Goal: Check status: Check status

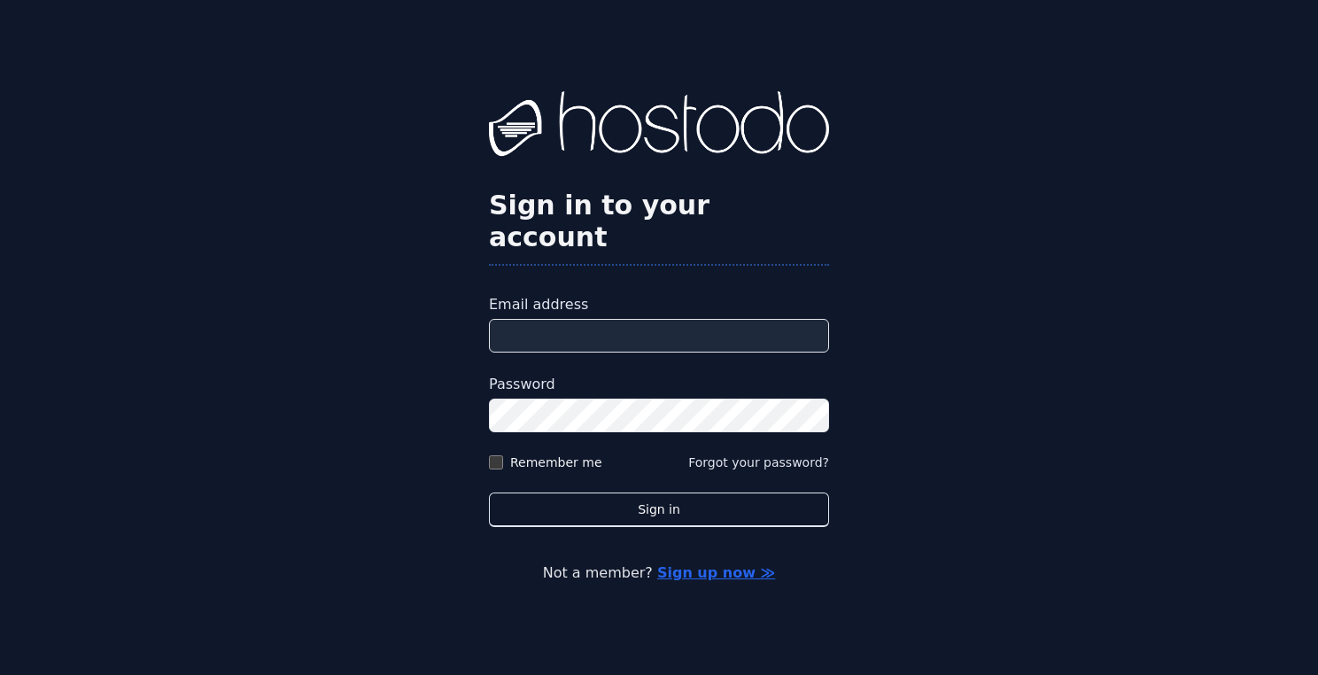
type input "**********"
click at [568, 453] on label "Remember me" at bounding box center [556, 462] width 92 height 18
click at [489, 492] on button "Sign in" at bounding box center [659, 509] width 340 height 35
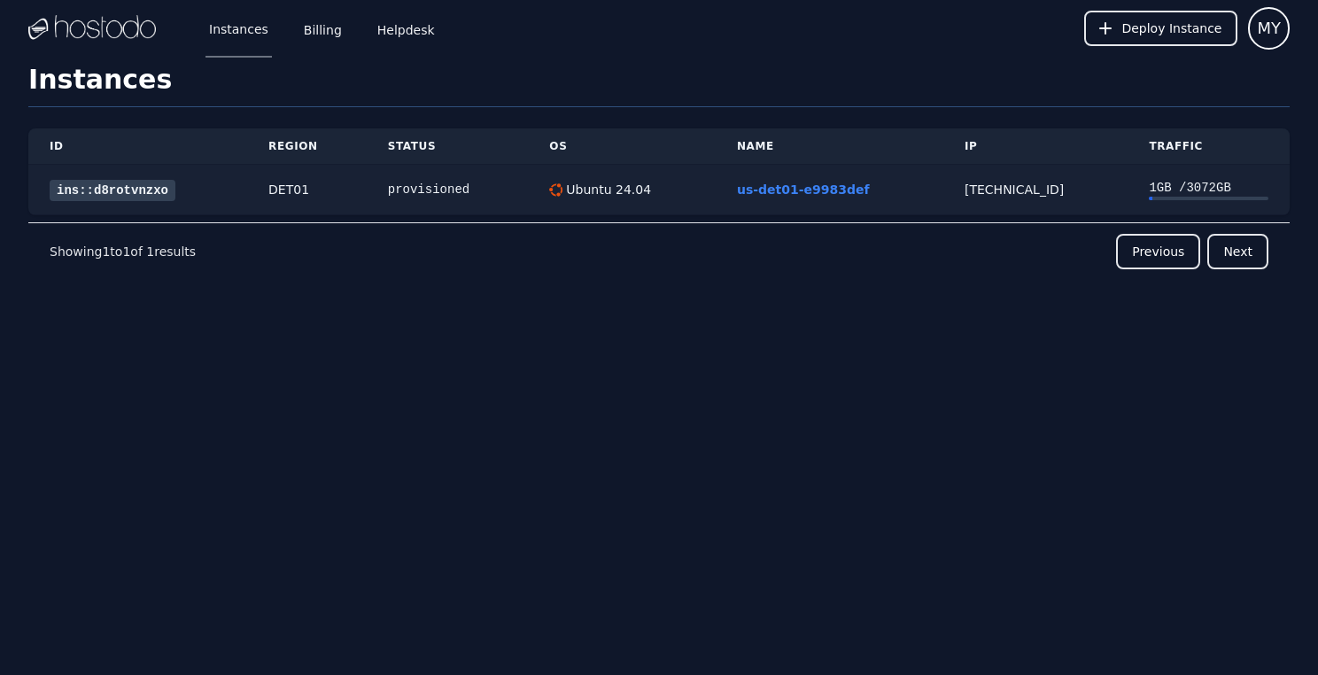
click at [106, 187] on link "ins::d8rotvnzxo" at bounding box center [113, 190] width 126 height 21
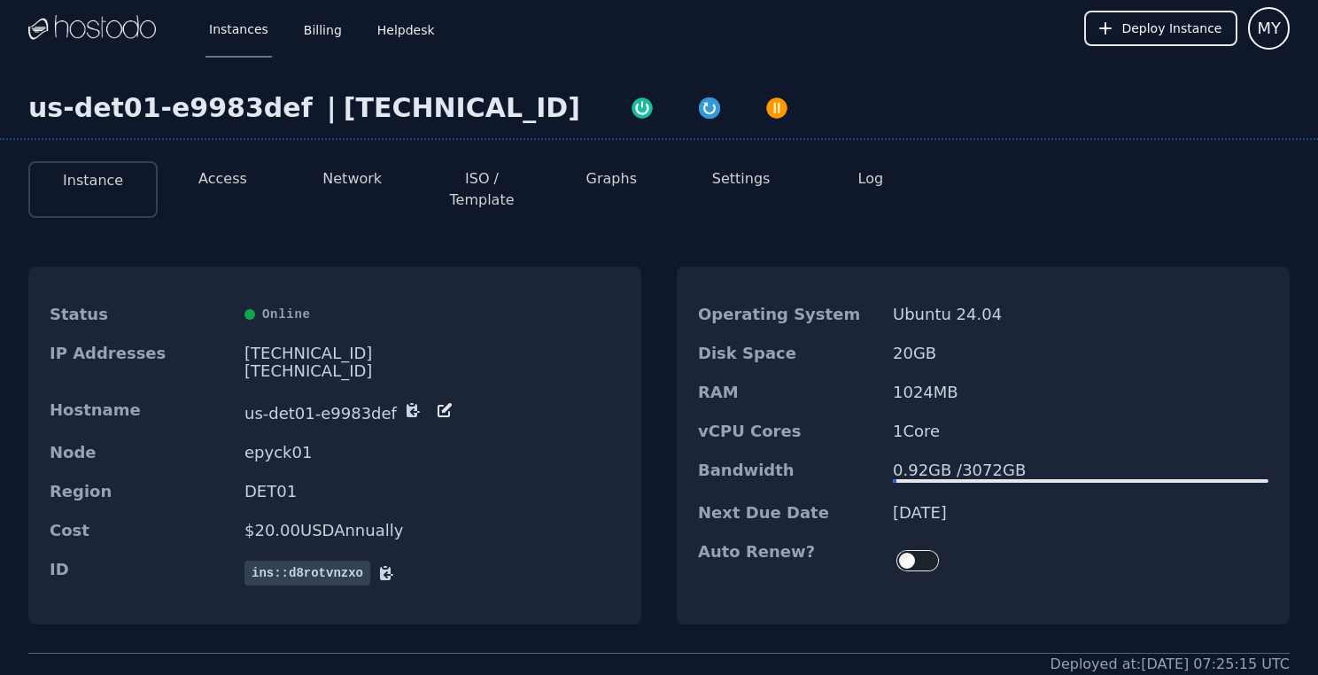
click at [225, 189] on button "Access" at bounding box center [222, 178] width 49 height 21
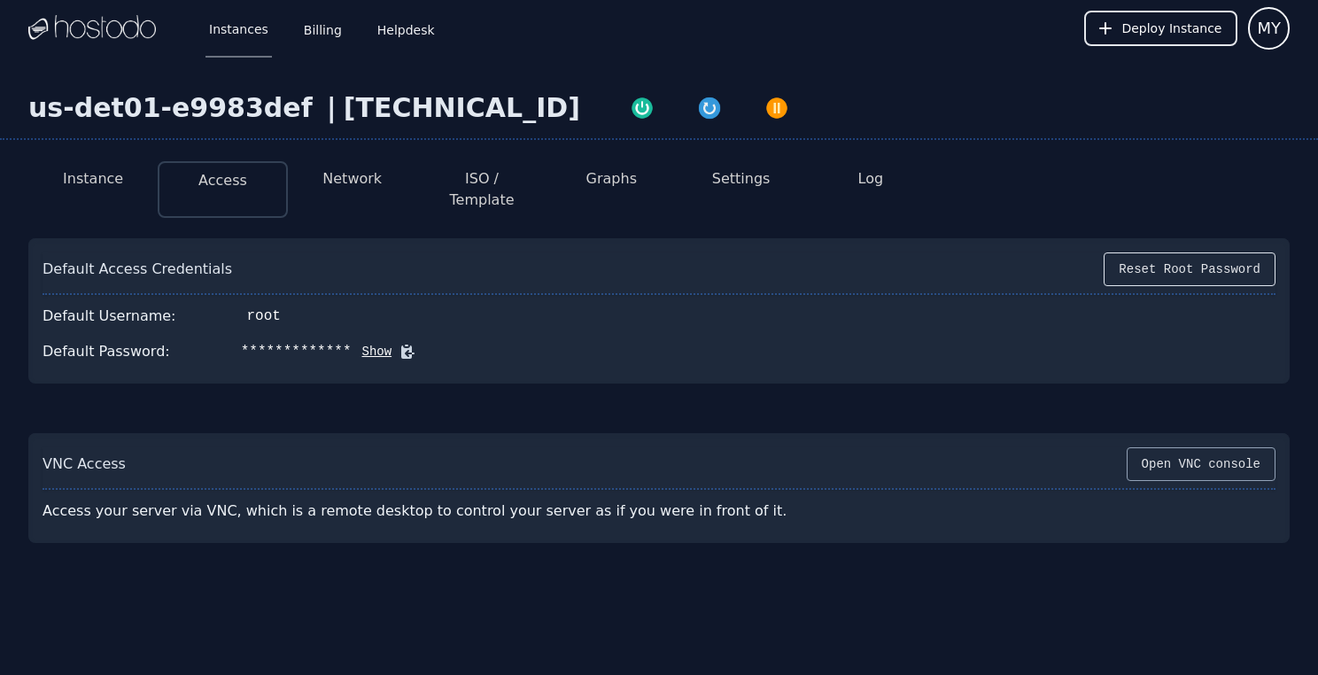
click at [1176, 454] on button "Open VNC console" at bounding box center [1200, 464] width 149 height 34
click at [697, 113] on img "button" at bounding box center [709, 108] width 25 height 25
click at [881, 180] on button "Log" at bounding box center [871, 178] width 26 height 21
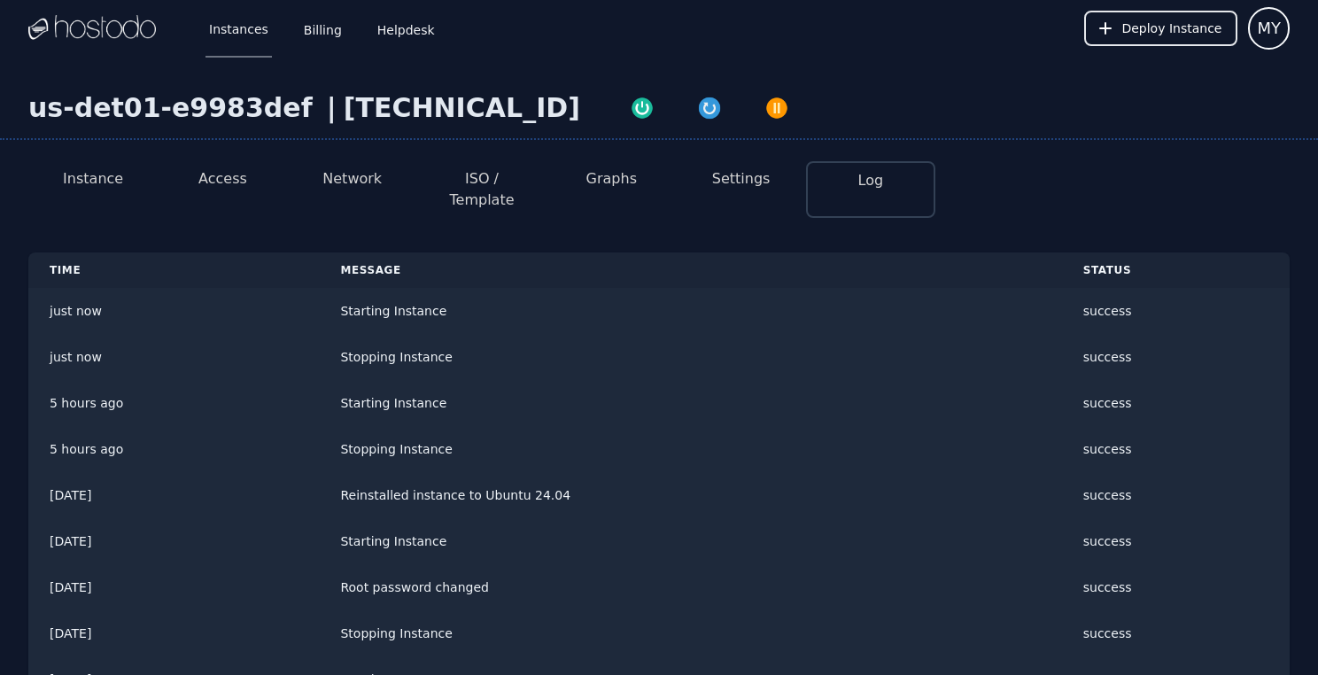
click at [341, 176] on button "Network" at bounding box center [351, 178] width 59 height 21
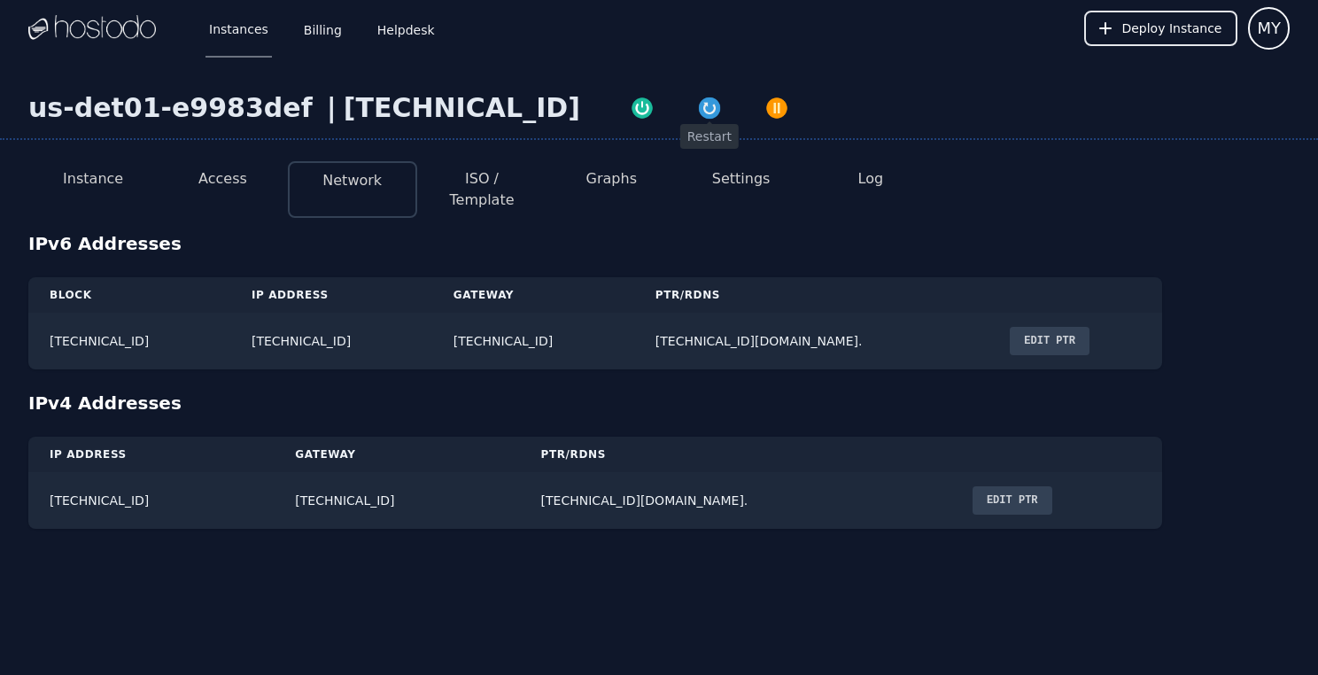
click at [697, 104] on img "button" at bounding box center [709, 108] width 25 height 25
click at [863, 175] on button "Log" at bounding box center [871, 178] width 26 height 21
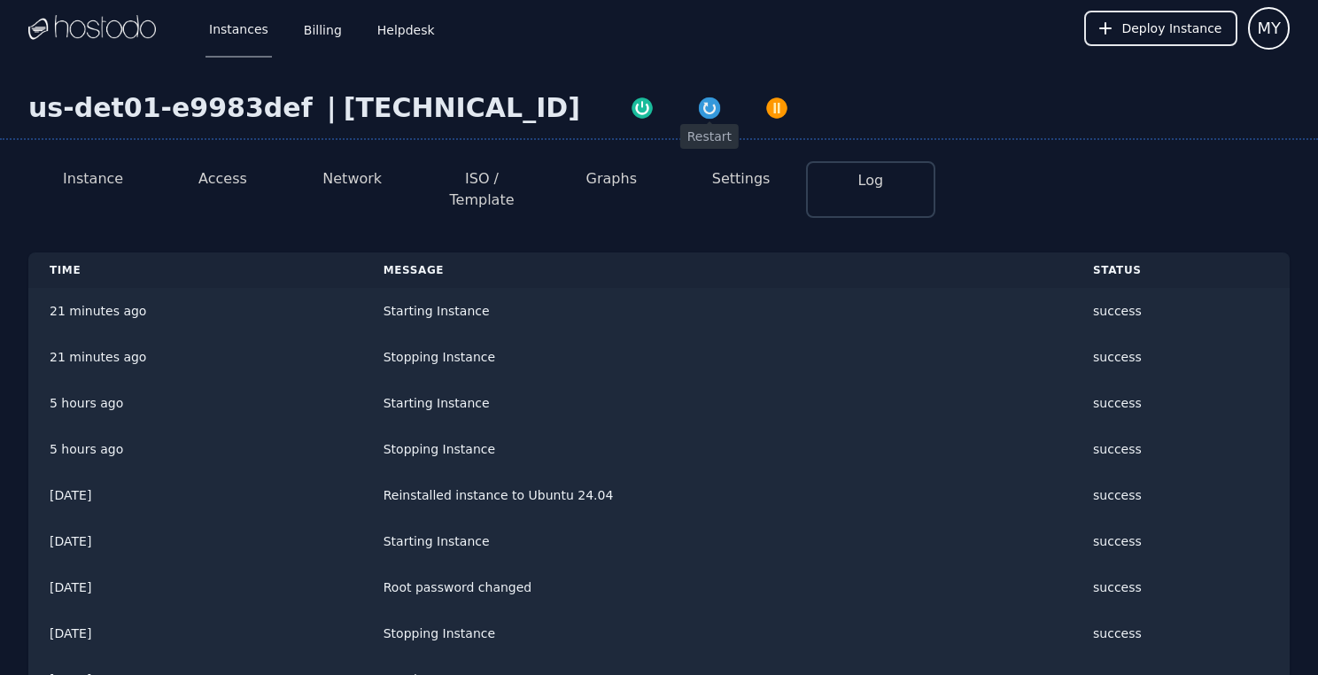
click at [697, 108] on img "button" at bounding box center [709, 108] width 25 height 25
